Goal: Task Accomplishment & Management: Use online tool/utility

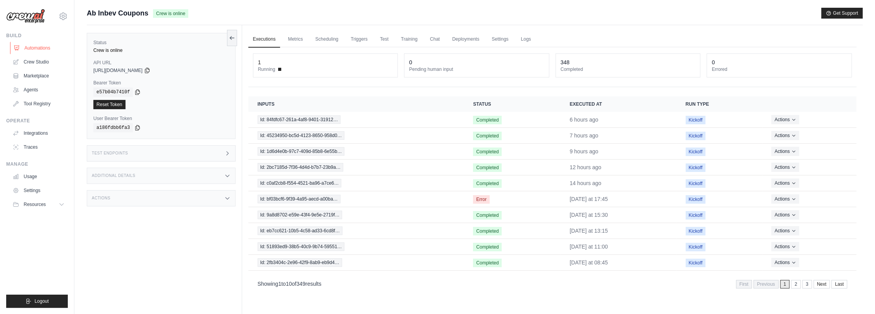
click at [34, 44] on link "Automations" at bounding box center [39, 48] width 58 height 12
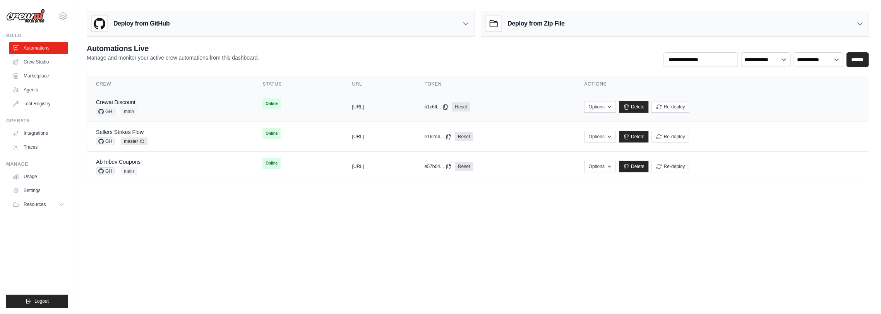
click at [170, 105] on div "Crewai Discount GH main" at bounding box center [170, 106] width 148 height 17
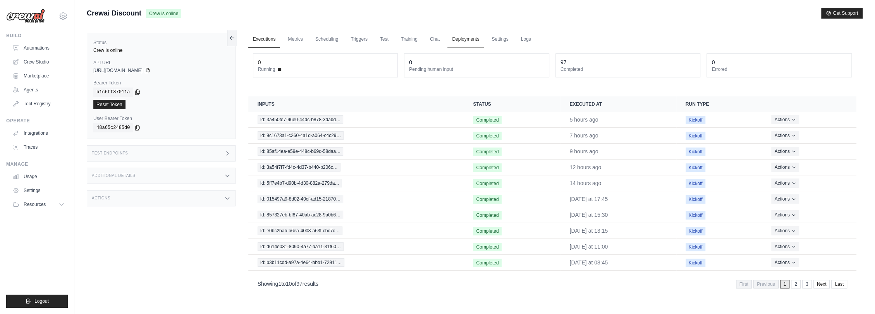
click at [476, 41] on link "Deployments" at bounding box center [465, 39] width 36 height 16
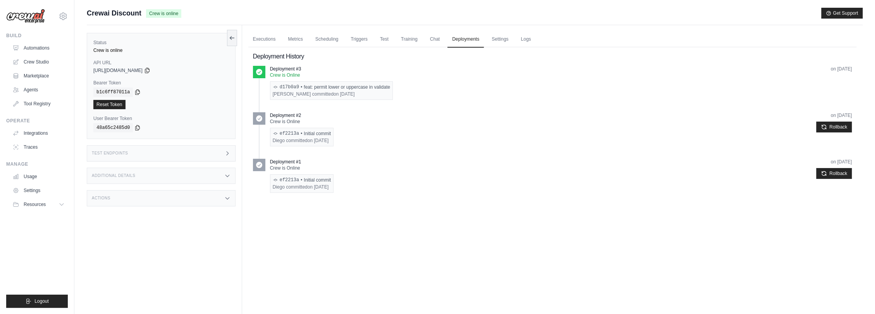
drag, startPoint x: 369, startPoint y: 12, endPoint x: 371, endPoint y: 17, distance: 5.0
click at [369, 12] on div "Crewai Discount Crew is online Get Support" at bounding box center [474, 13] width 775 height 11
